Goal: Find specific page/section: Find specific page/section

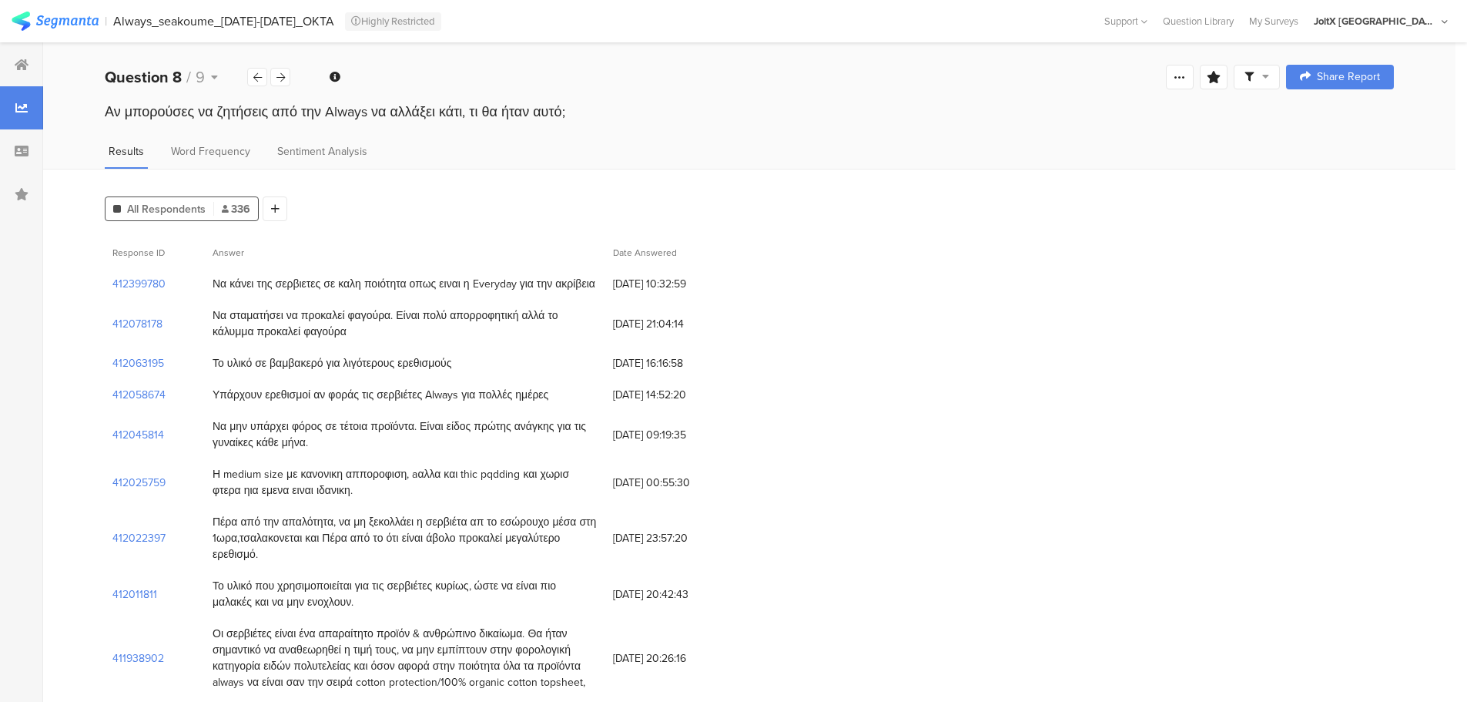
click at [70, 15] on img at bounding box center [55, 21] width 87 height 19
